Goal: Information Seeking & Learning: Learn about a topic

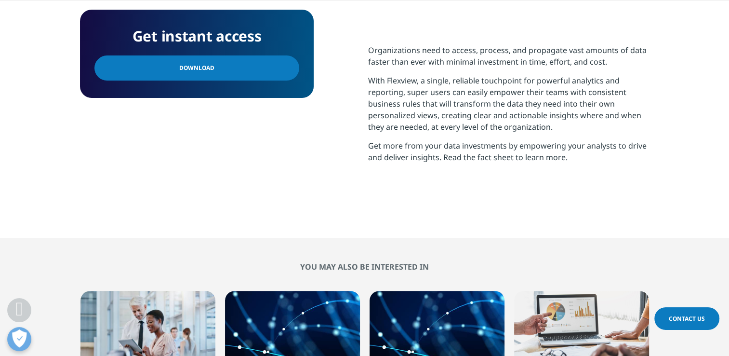
scroll to position [532, 0]
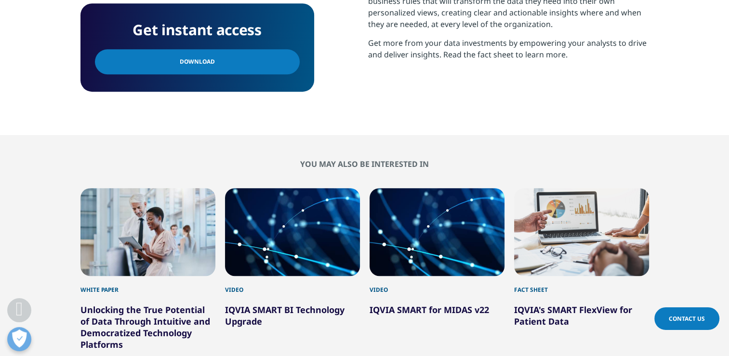
click at [272, 211] on div "2 / 6" at bounding box center [292, 232] width 135 height 88
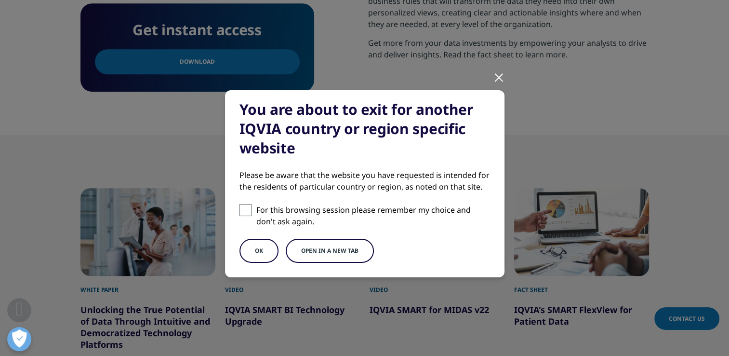
click at [494, 76] on div at bounding box center [499, 77] width 11 height 27
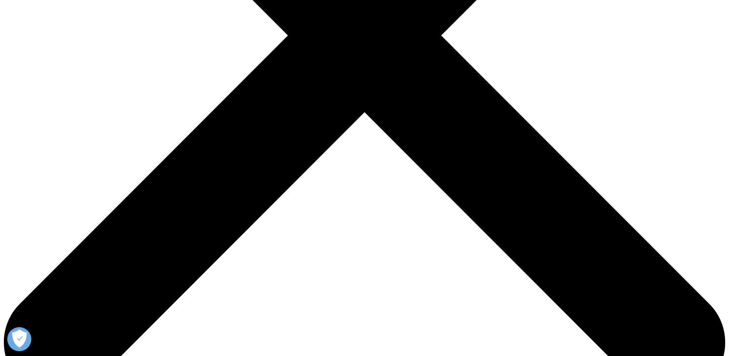
scroll to position [341, 0]
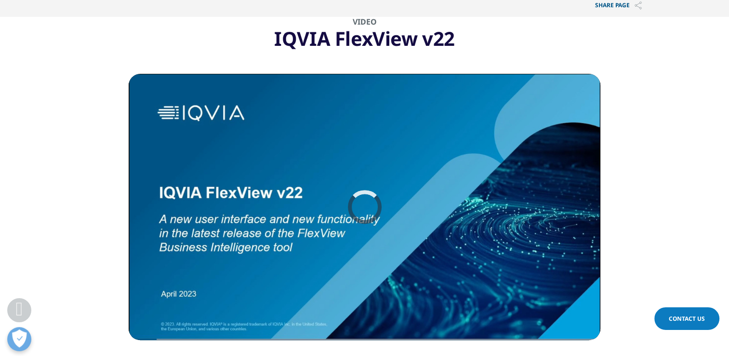
scroll to position [350, 0]
